Goal: Navigation & Orientation: Find specific page/section

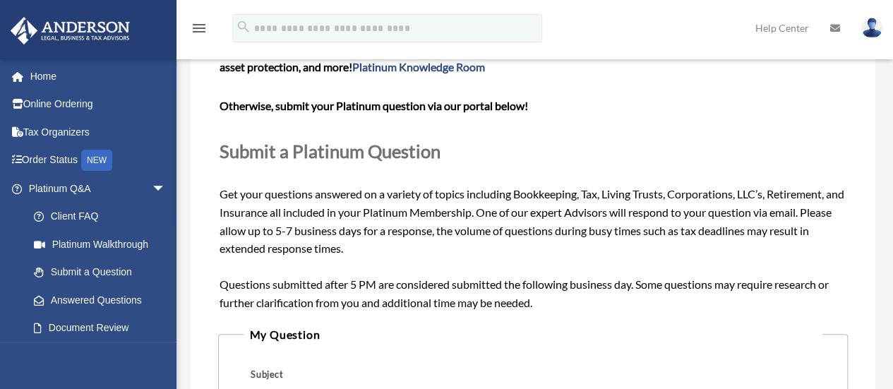
scroll to position [71, 0]
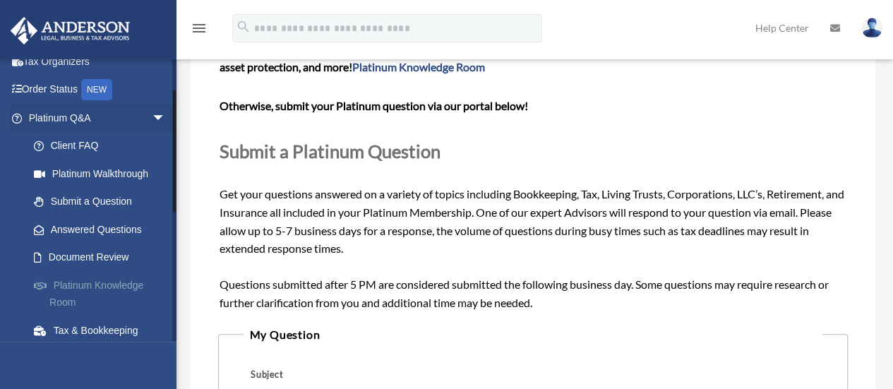
click at [107, 284] on link "Platinum Knowledge Room" at bounding box center [103, 293] width 167 height 45
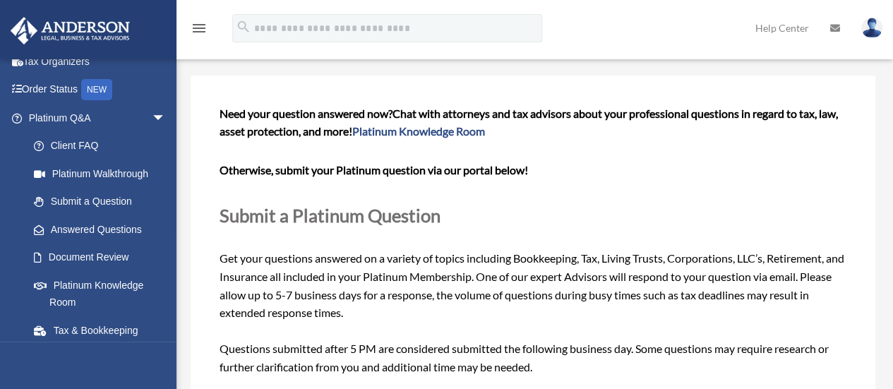
scroll to position [0, 0]
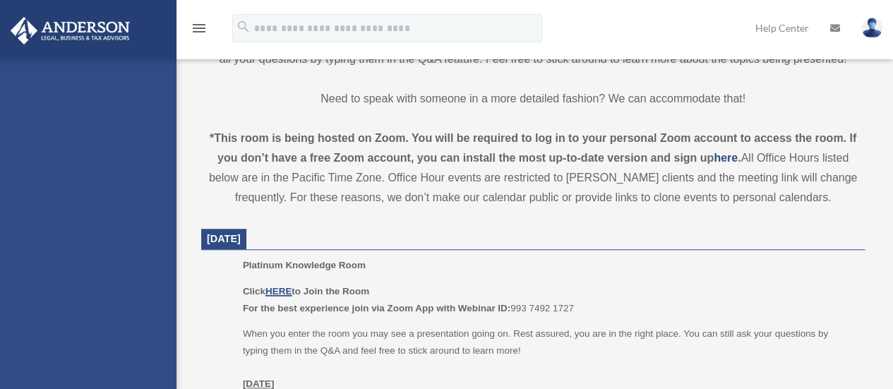
scroll to position [565, 0]
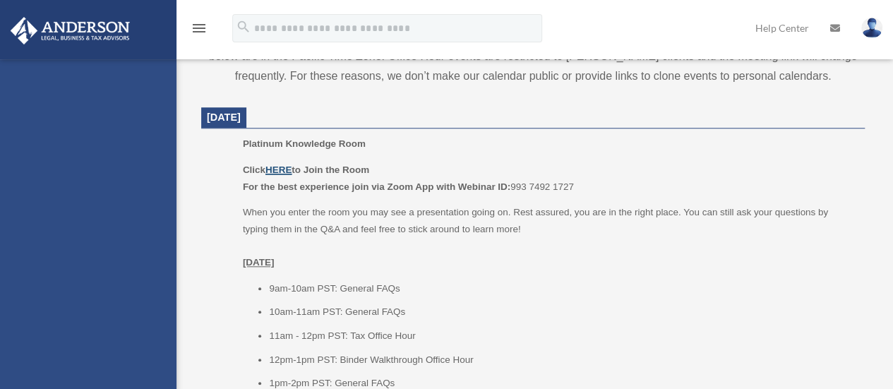
click at [277, 170] on u "HERE" at bounding box center [278, 169] width 26 height 11
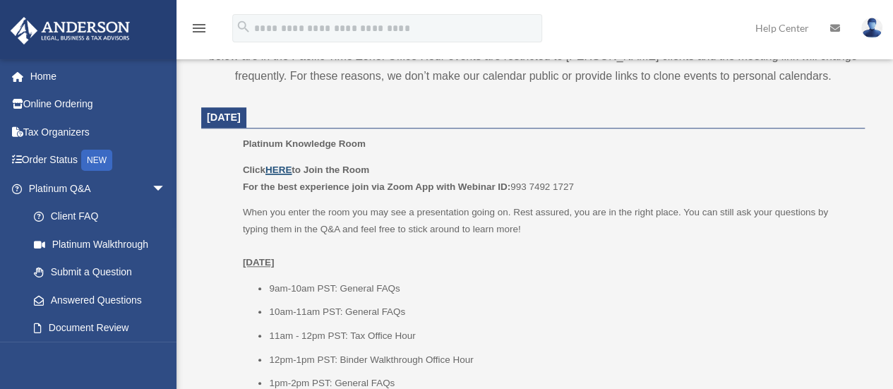
scroll to position [564, 0]
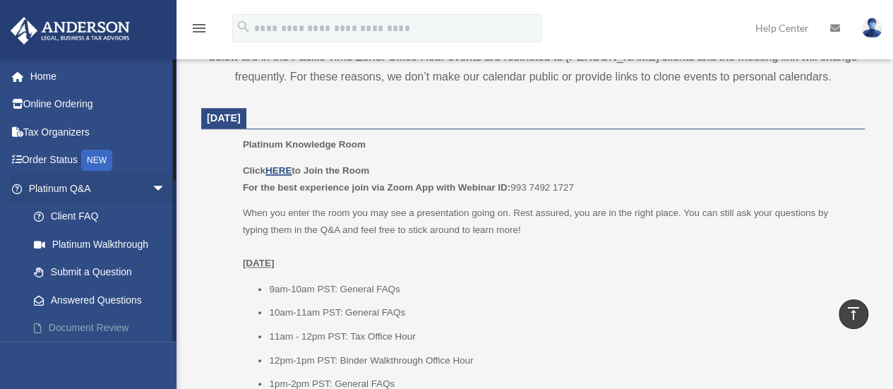
click at [120, 325] on link "Document Review" at bounding box center [103, 328] width 167 height 28
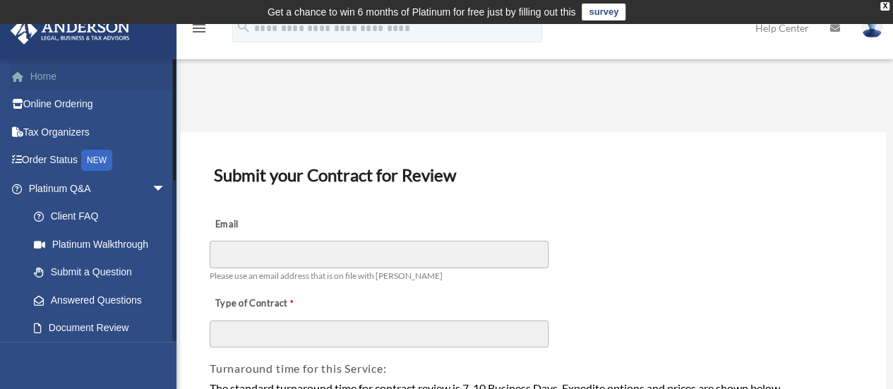
click at [46, 80] on link "Home" at bounding box center [98, 76] width 177 height 28
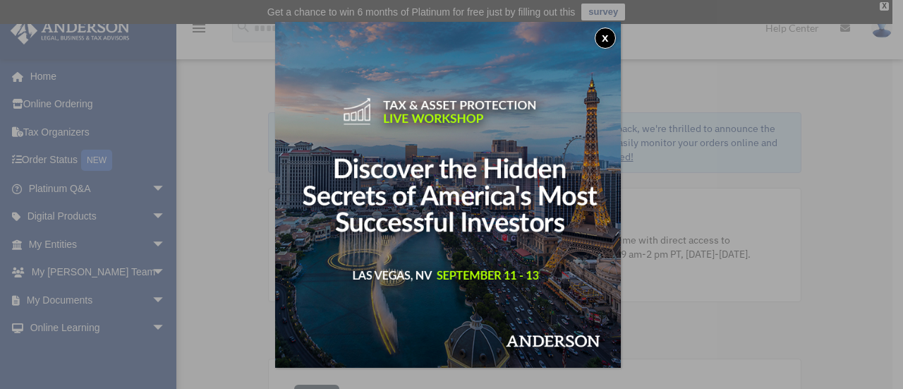
click at [613, 34] on button "x" at bounding box center [605, 38] width 21 height 21
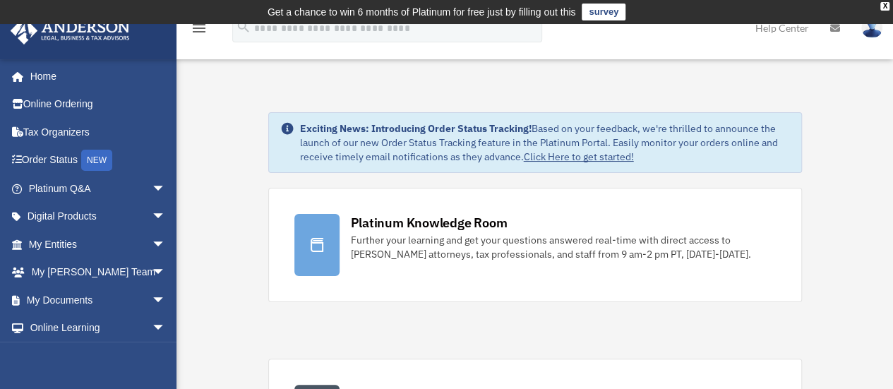
click at [876, 32] on img at bounding box center [871, 28] width 21 height 20
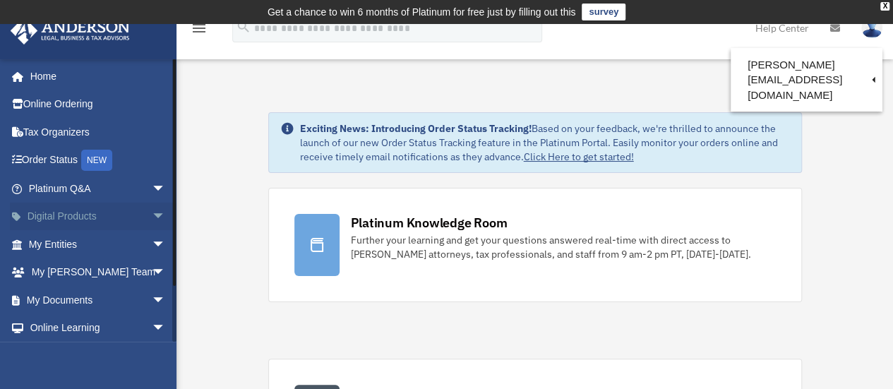
click at [48, 209] on link "Digital Products arrow_drop_down" at bounding box center [98, 217] width 177 height 28
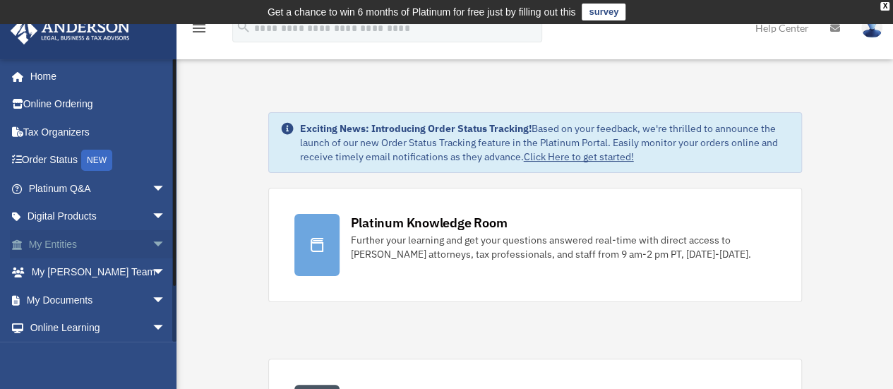
click at [152, 243] on span "arrow_drop_down" at bounding box center [166, 244] width 28 height 29
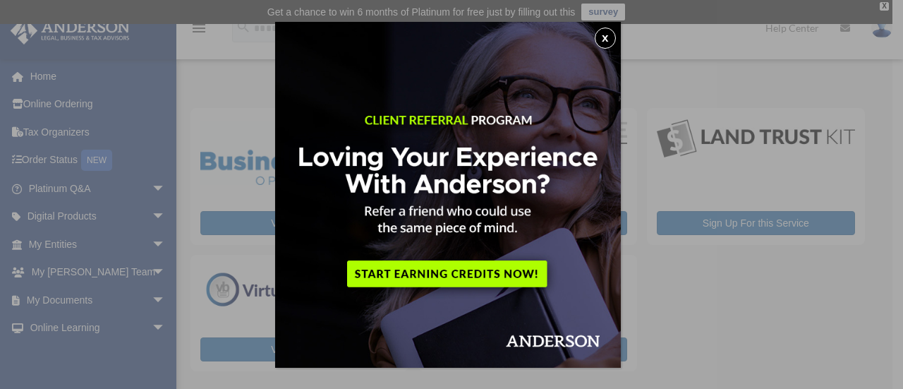
click at [608, 37] on button "x" at bounding box center [605, 38] width 21 height 21
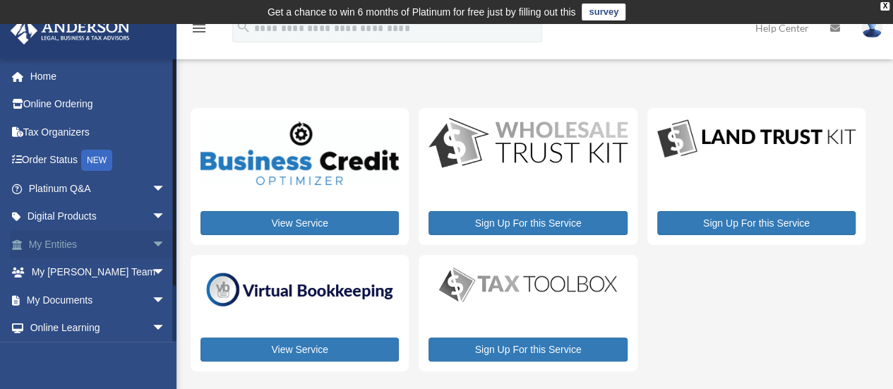
click at [154, 242] on span "arrow_drop_down" at bounding box center [166, 244] width 28 height 29
click at [72, 269] on link "Overview" at bounding box center [103, 272] width 167 height 28
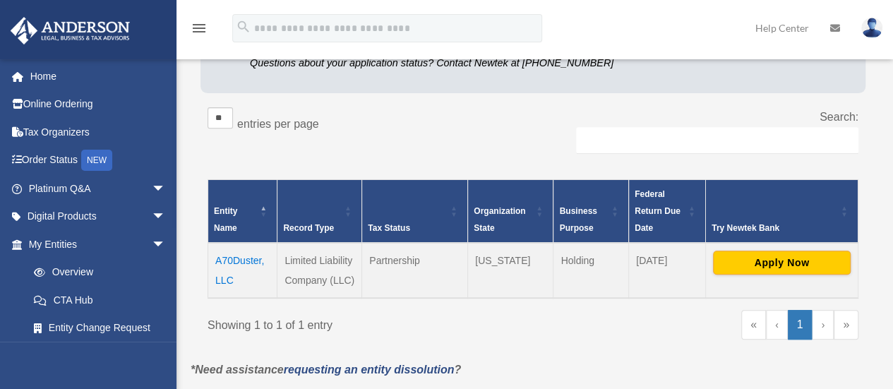
scroll to position [282, 0]
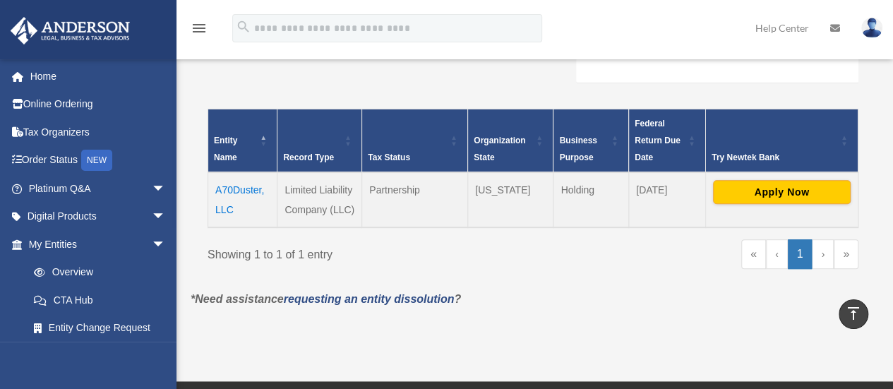
click at [222, 188] on td "A70Duster, LLC" at bounding box center [242, 199] width 69 height 55
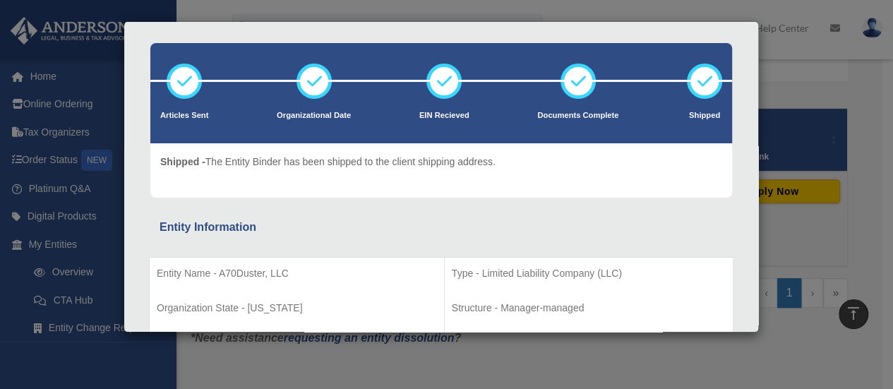
scroll to position [0, 0]
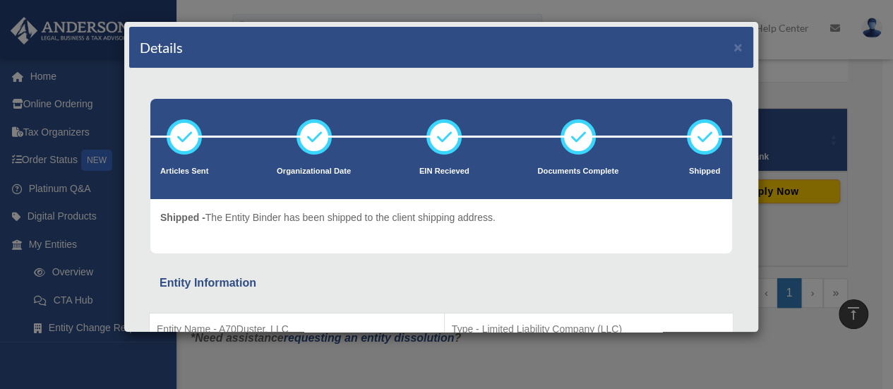
click at [692, 137] on icon at bounding box center [704, 137] width 42 height 42
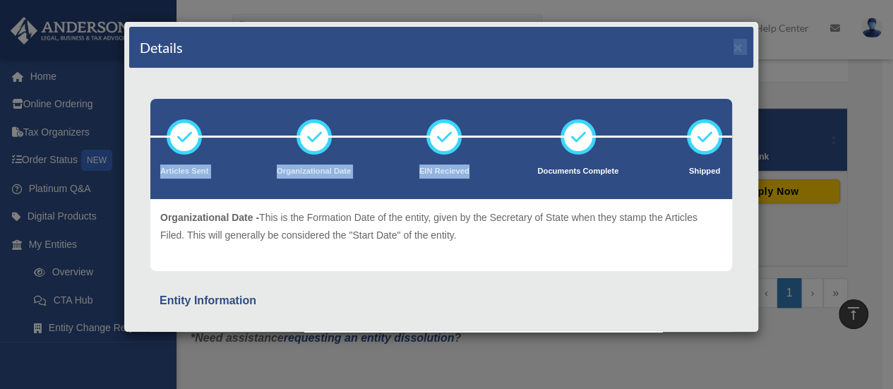
drag, startPoint x: 635, startPoint y: 46, endPoint x: 623, endPoint y: 128, distance: 82.7
click at [623, 131] on div "Details × Articles Sent" at bounding box center [440, 176] width 635 height 311
click at [721, 44] on div "Details ×" at bounding box center [441, 48] width 624 height 42
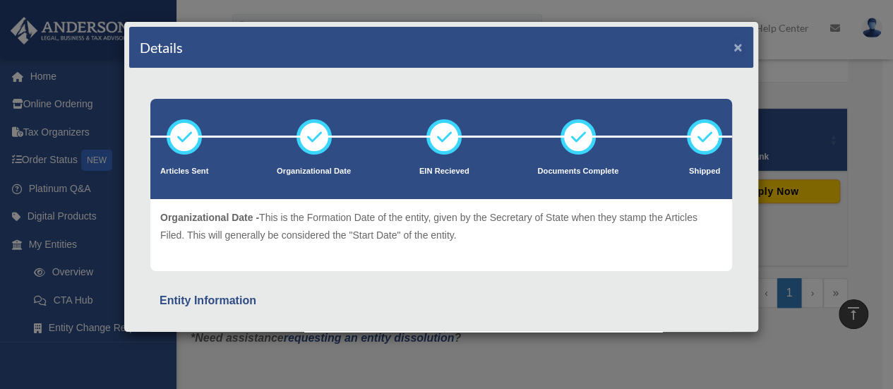
click at [733, 46] on button "×" at bounding box center [737, 47] width 9 height 15
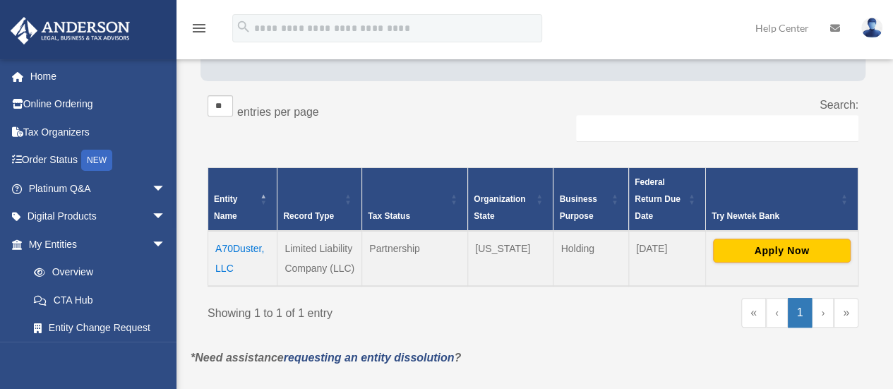
scroll to position [282, 0]
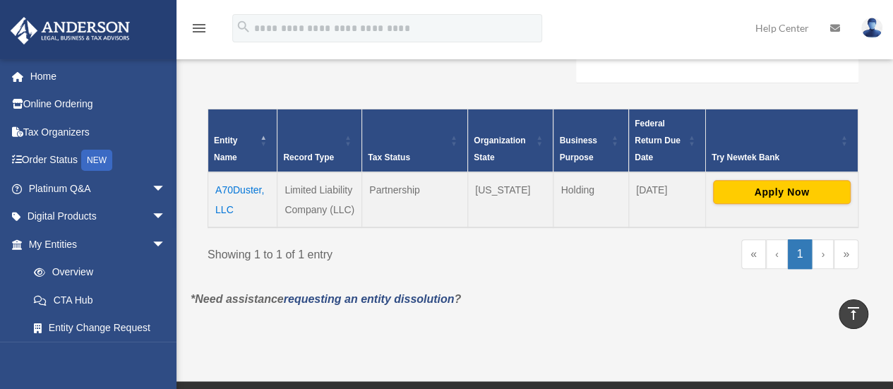
click at [215, 189] on td "A70Duster, LLC" at bounding box center [242, 199] width 69 height 55
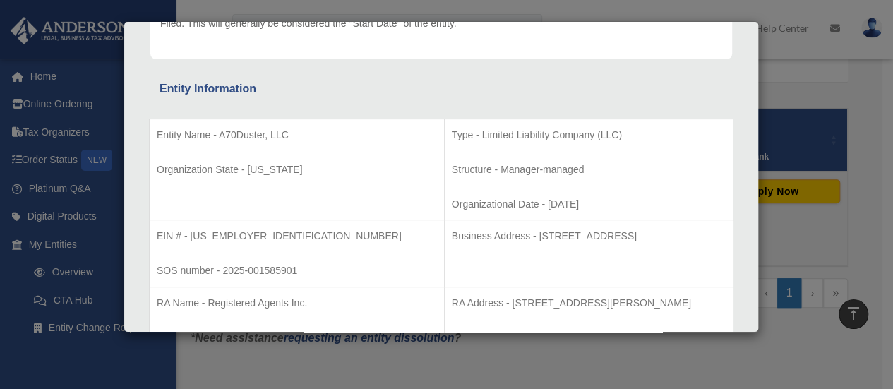
scroll to position [0, 0]
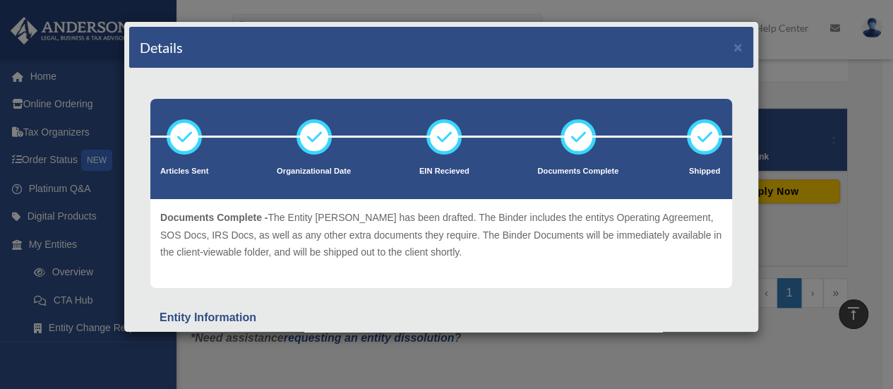
click at [439, 10] on div "Details × Articles Sent Organizational Date" at bounding box center [446, 194] width 893 height 389
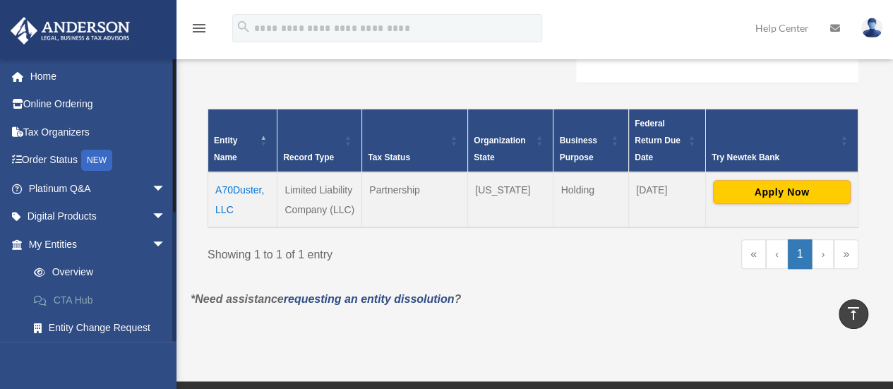
click at [75, 300] on link "CTA Hub" at bounding box center [103, 300] width 167 height 28
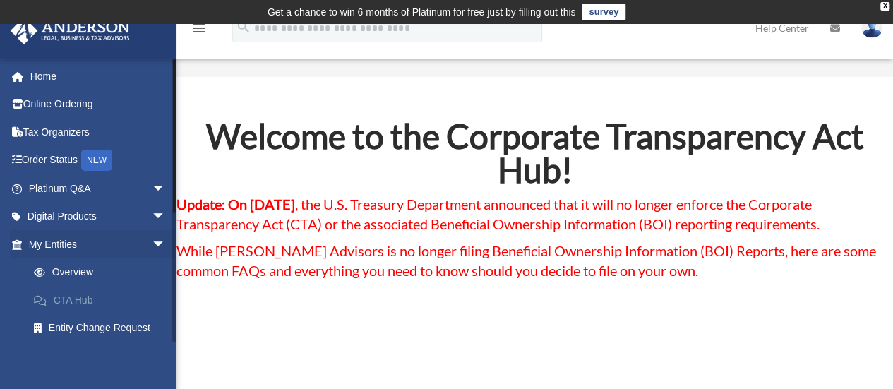
click at [82, 300] on link "CTA Hub" at bounding box center [103, 300] width 167 height 28
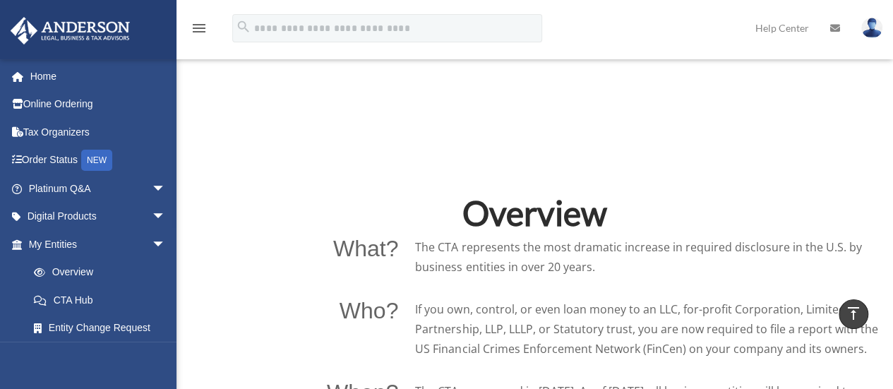
scroll to position [847, 0]
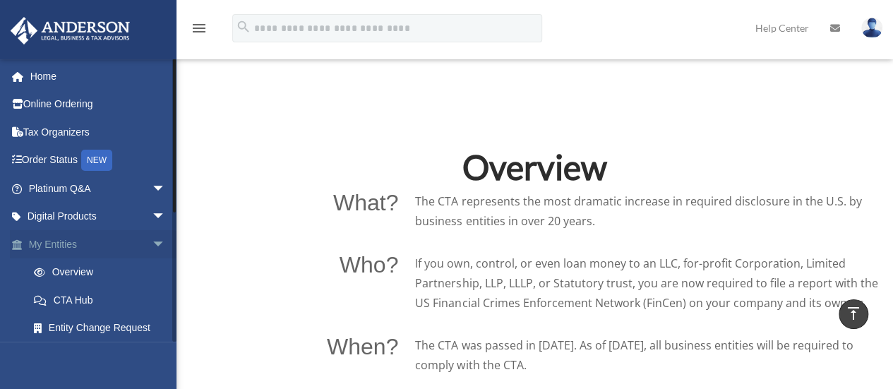
click at [152, 243] on span "arrow_drop_down" at bounding box center [166, 244] width 28 height 29
click at [152, 243] on span "arrow_drop_up" at bounding box center [166, 244] width 28 height 29
click at [152, 212] on span "arrow_drop_down" at bounding box center [166, 217] width 28 height 29
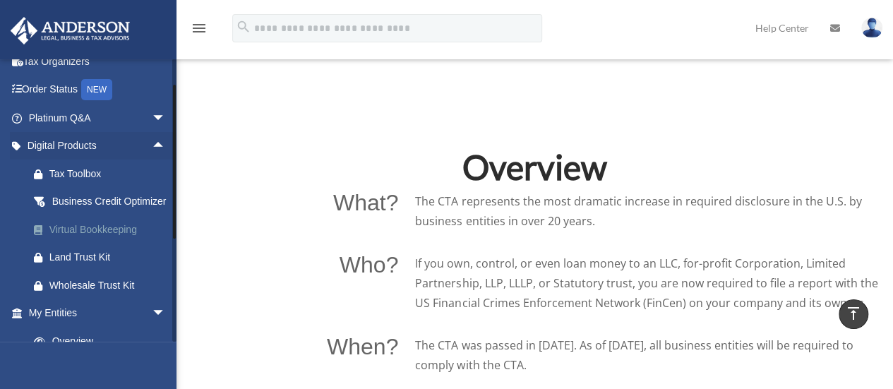
scroll to position [282, 0]
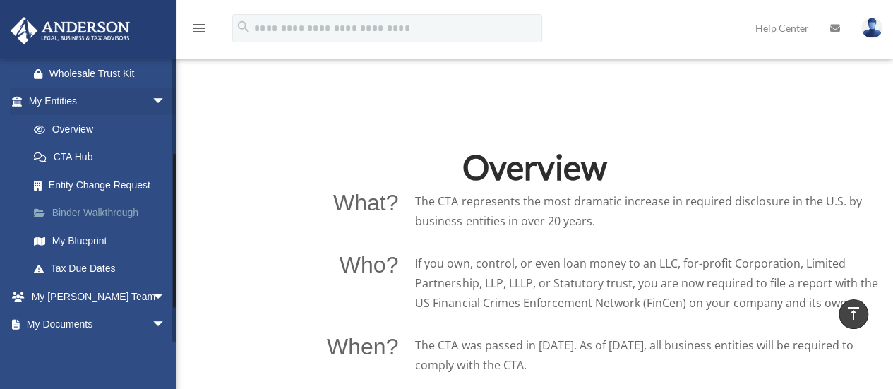
click at [111, 222] on link "Binder Walkthrough" at bounding box center [103, 213] width 167 height 28
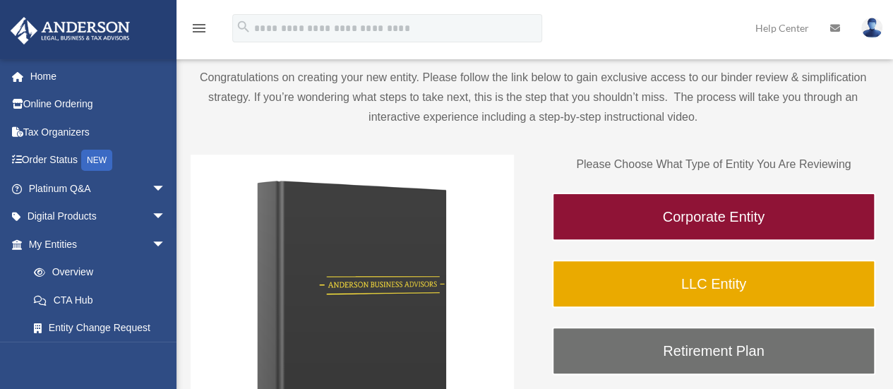
scroll to position [123, 0]
